Goal: Find specific page/section: Find specific page/section

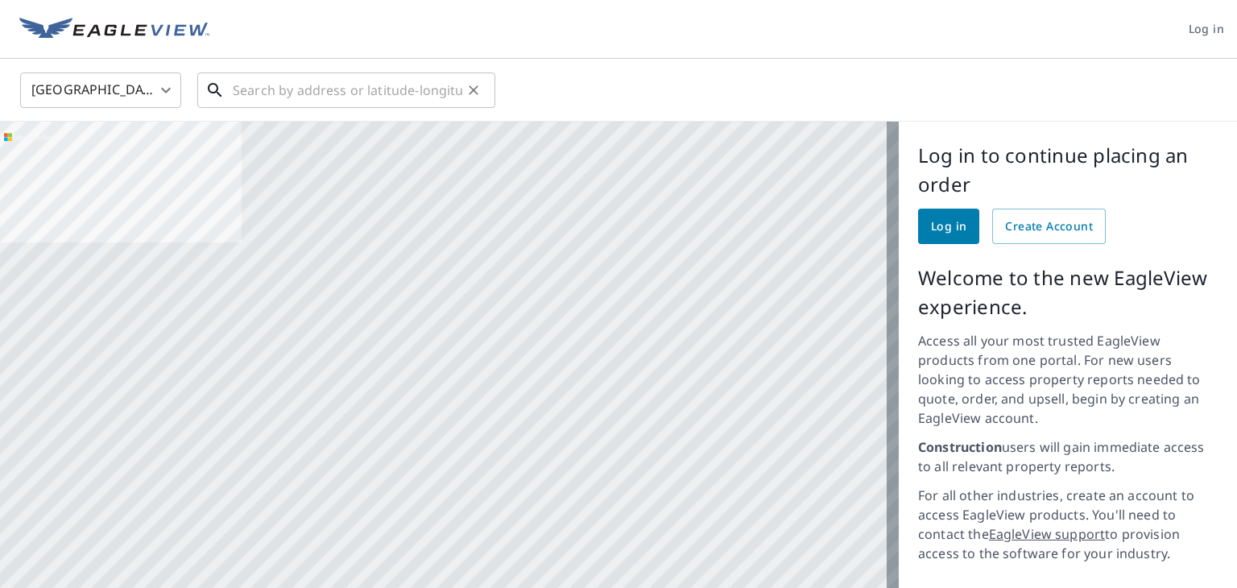
click at [423, 78] on input "text" at bounding box center [347, 90] width 229 height 45
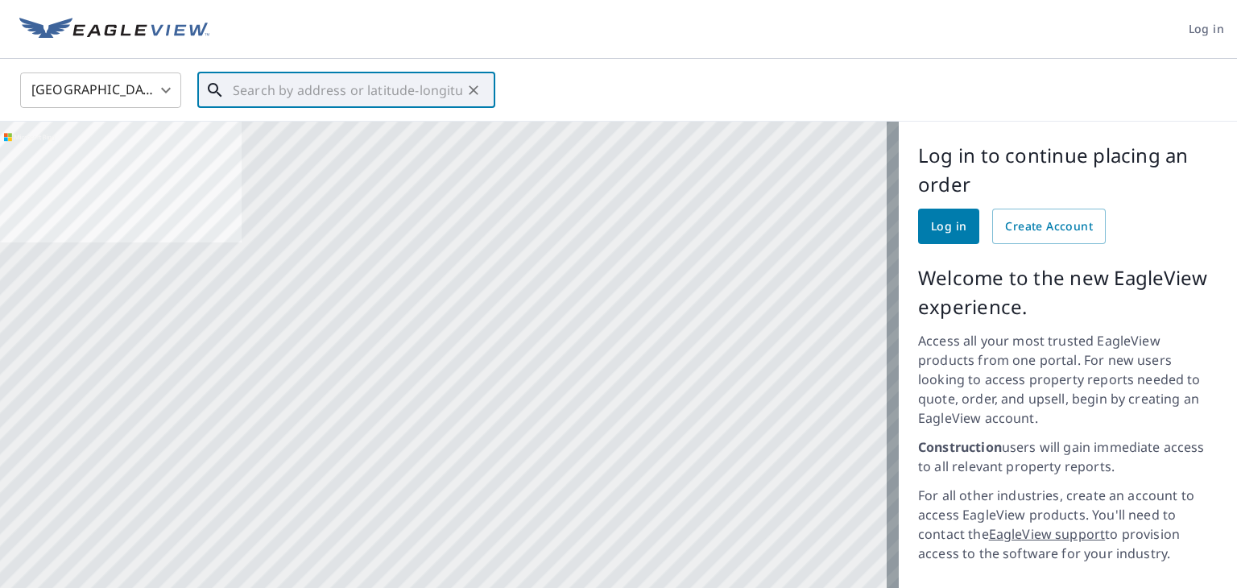
paste input "[STREET_ADDRESS][PERSON_NAME]"
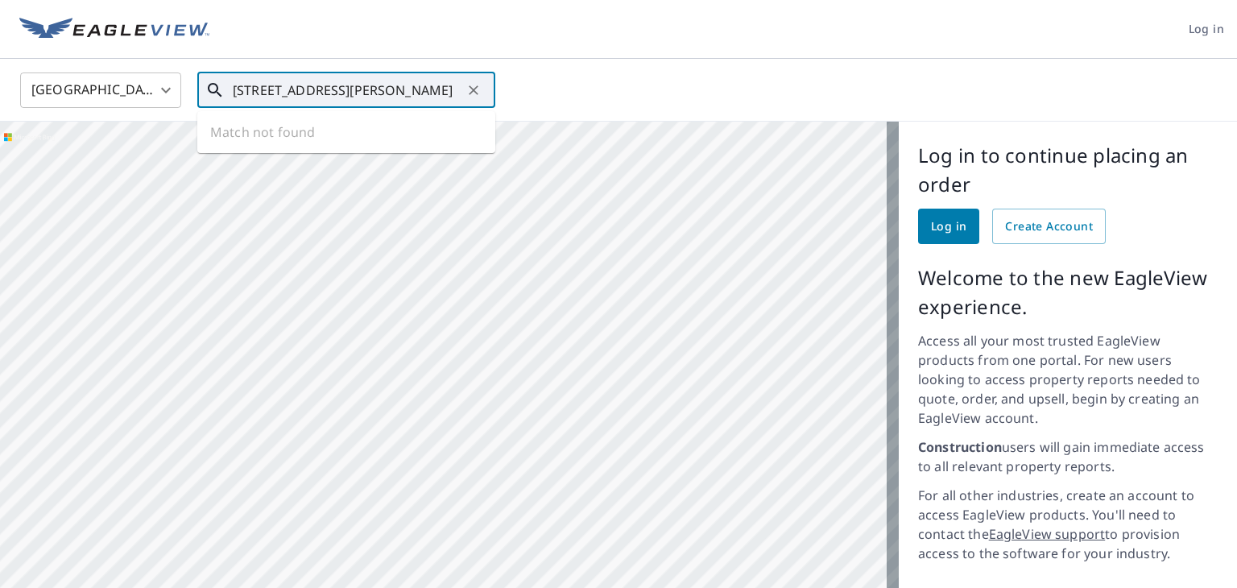
click at [296, 87] on input "[STREET_ADDRESS][PERSON_NAME]" at bounding box center [347, 90] width 229 height 45
drag, startPoint x: 322, startPoint y: 89, endPoint x: 299, endPoint y: 88, distance: 22.6
click at [299, 88] on input "[STREET_ADDRESS][PERSON_NAME]" at bounding box center [347, 90] width 229 height 45
click at [314, 136] on span "[STREET_ADDRESS]" at bounding box center [355, 136] width 253 height 19
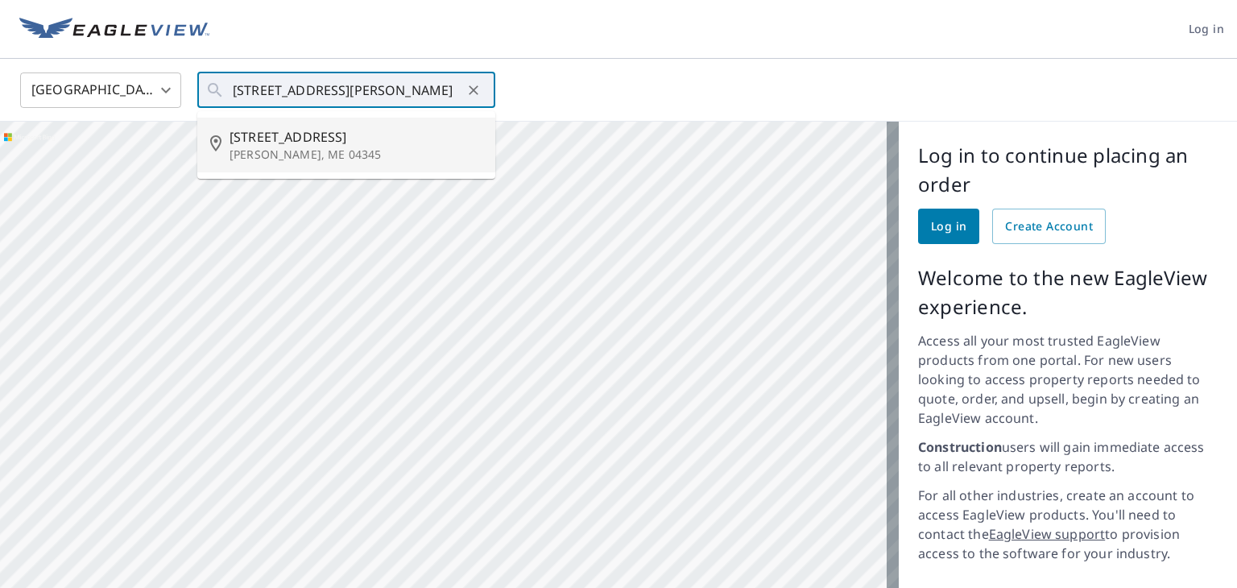
type input "[STREET_ADDRESS][PERSON_NAME]"
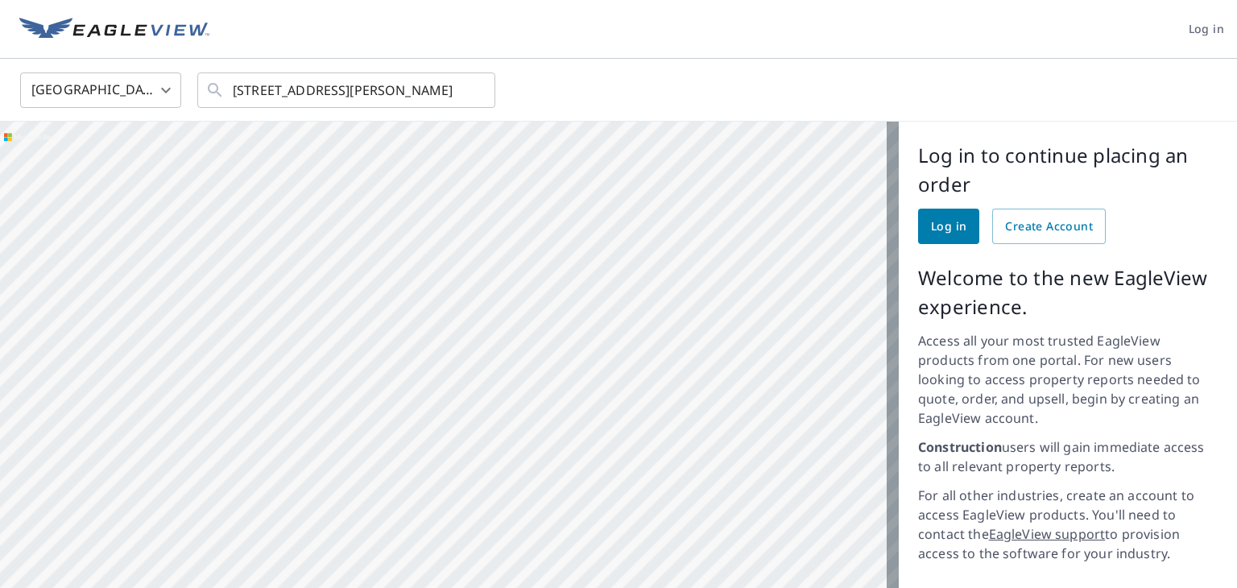
scroll to position [0, 0]
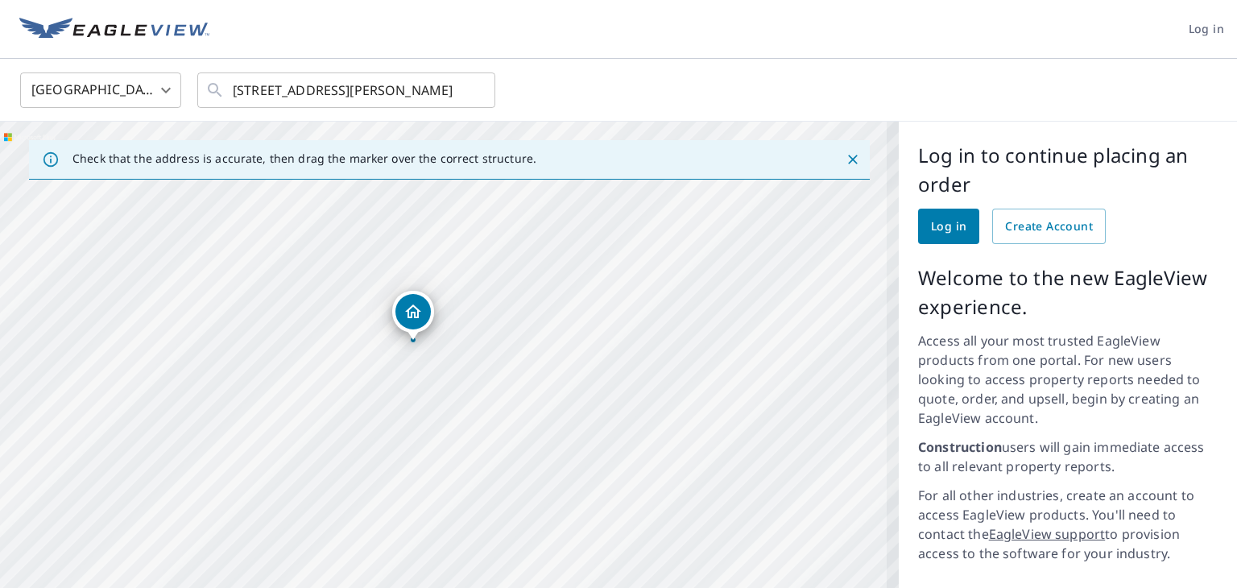
drag, startPoint x: 535, startPoint y: 452, endPoint x: 431, endPoint y: 339, distance: 153.9
click at [444, 365] on div "[STREET_ADDRESS][PERSON_NAME]" at bounding box center [449, 434] width 898 height 624
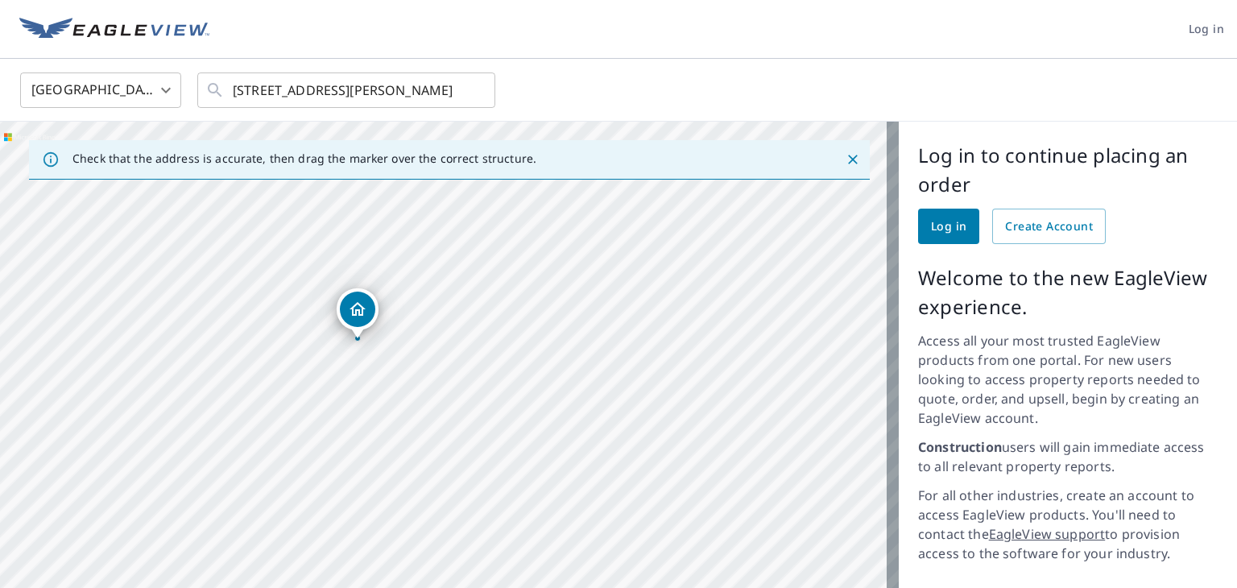
drag, startPoint x: 580, startPoint y: 305, endPoint x: 644, endPoint y: 295, distance: 65.2
click at [644, 295] on div "[STREET_ADDRESS][PERSON_NAME]" at bounding box center [449, 434] width 898 height 624
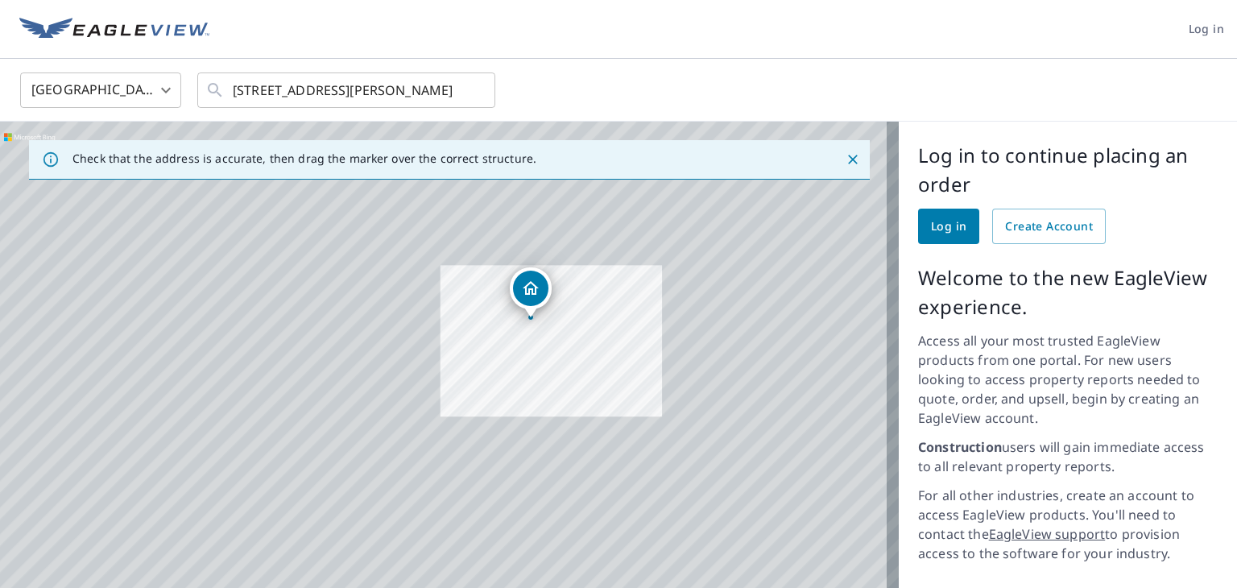
click at [844, 159] on icon "Close" at bounding box center [852, 159] width 16 height 16
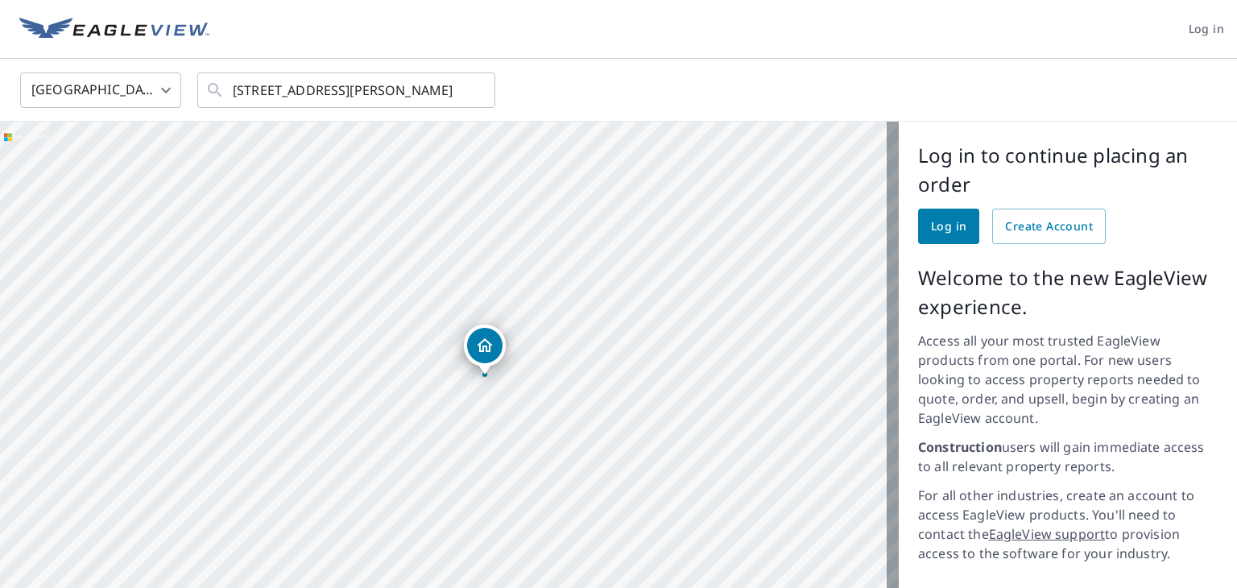
drag, startPoint x: 564, startPoint y: 349, endPoint x: 621, endPoint y: 392, distance: 71.8
click at [622, 395] on div "[STREET_ADDRESS][PERSON_NAME]" at bounding box center [449, 434] width 898 height 624
drag, startPoint x: 535, startPoint y: 275, endPoint x: 585, endPoint y: 338, distance: 80.7
click at [586, 356] on div "[STREET_ADDRESS][PERSON_NAME]" at bounding box center [449, 434] width 898 height 624
drag, startPoint x: 535, startPoint y: 299, endPoint x: 650, endPoint y: 28, distance: 295.0
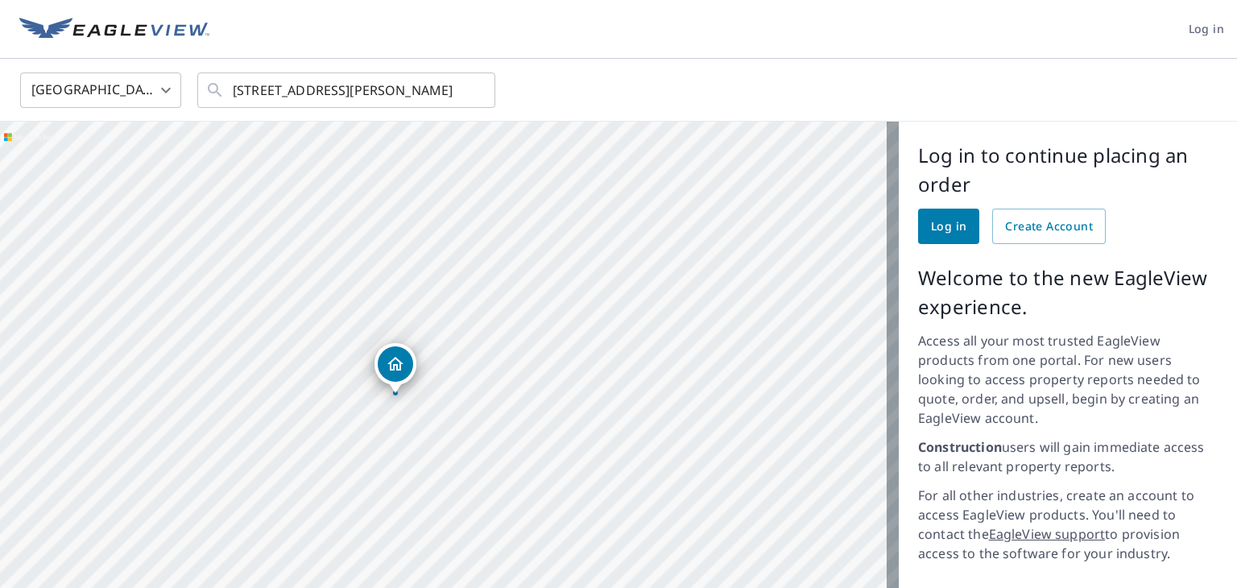
click at [571, 299] on div "[STREET_ADDRESS][PERSON_NAME]" at bounding box center [449, 434] width 898 height 624
drag, startPoint x: 477, startPoint y: 407, endPoint x: 535, endPoint y: 370, distance: 69.5
click at [535, 370] on div "[STREET_ADDRESS][PERSON_NAME]" at bounding box center [449, 434] width 898 height 624
drag, startPoint x: 613, startPoint y: 287, endPoint x: 470, endPoint y: 250, distance: 148.2
click at [469, 249] on div "[STREET_ADDRESS][PERSON_NAME]" at bounding box center [449, 434] width 898 height 624
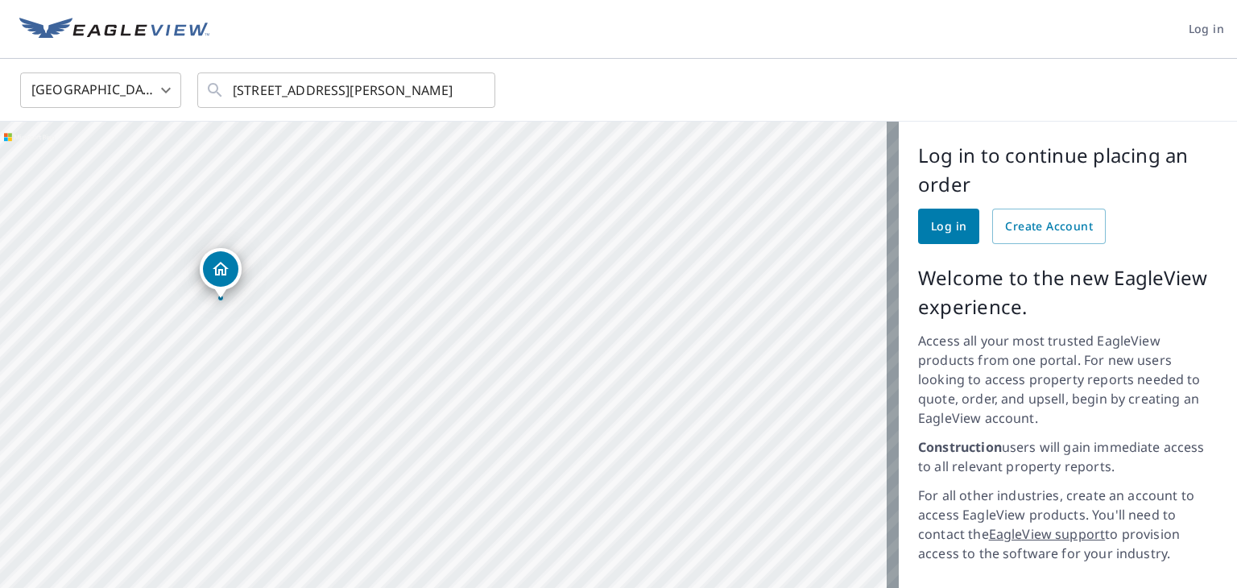
drag, startPoint x: 523, startPoint y: 279, endPoint x: 684, endPoint y: 432, distance: 222.6
click at [513, 361] on div "[STREET_ADDRESS][PERSON_NAME]" at bounding box center [449, 434] width 898 height 624
